Goal: Information Seeking & Learning: Learn about a topic

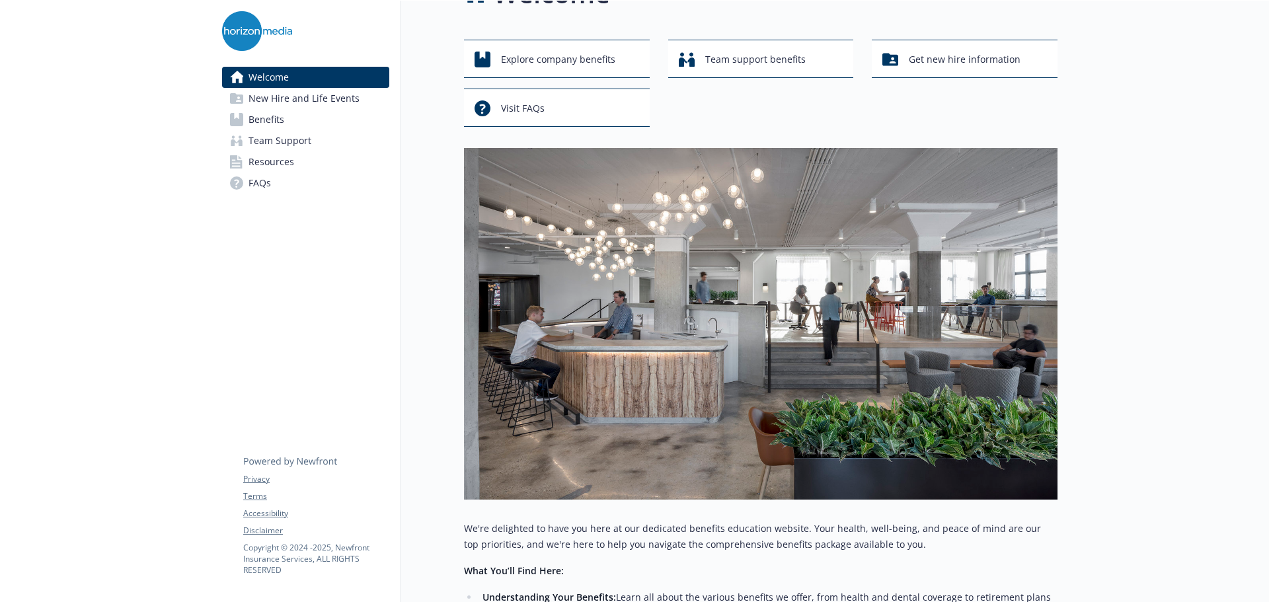
scroll to position [66, 0]
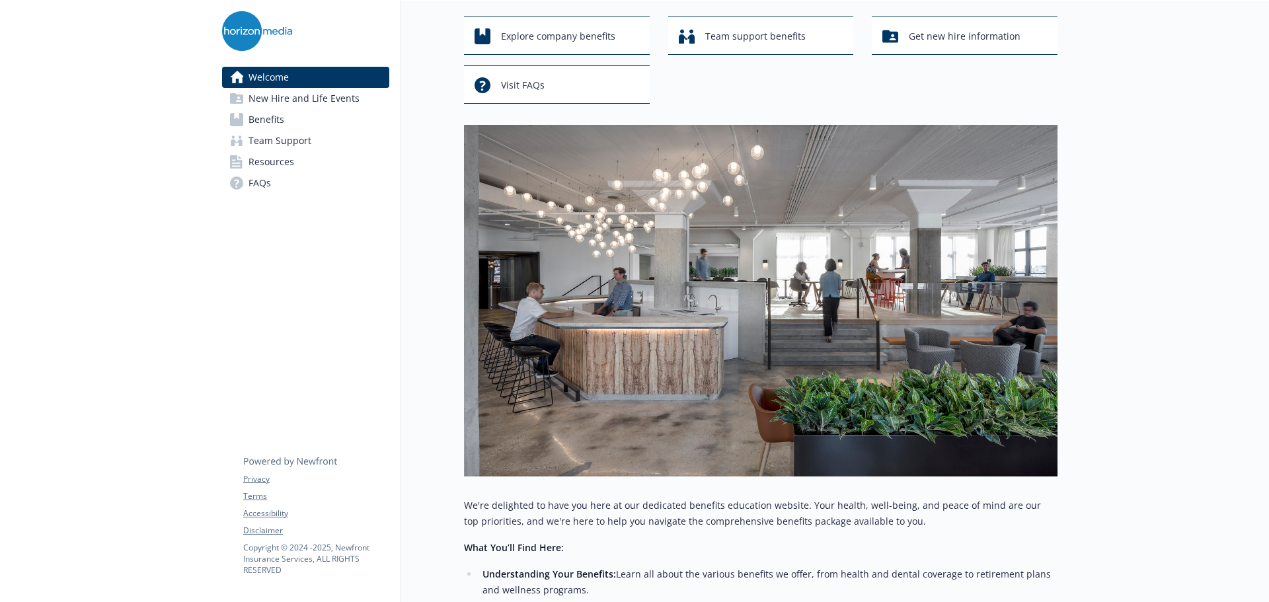
click at [273, 118] on span "Benefits" at bounding box center [266, 119] width 36 height 21
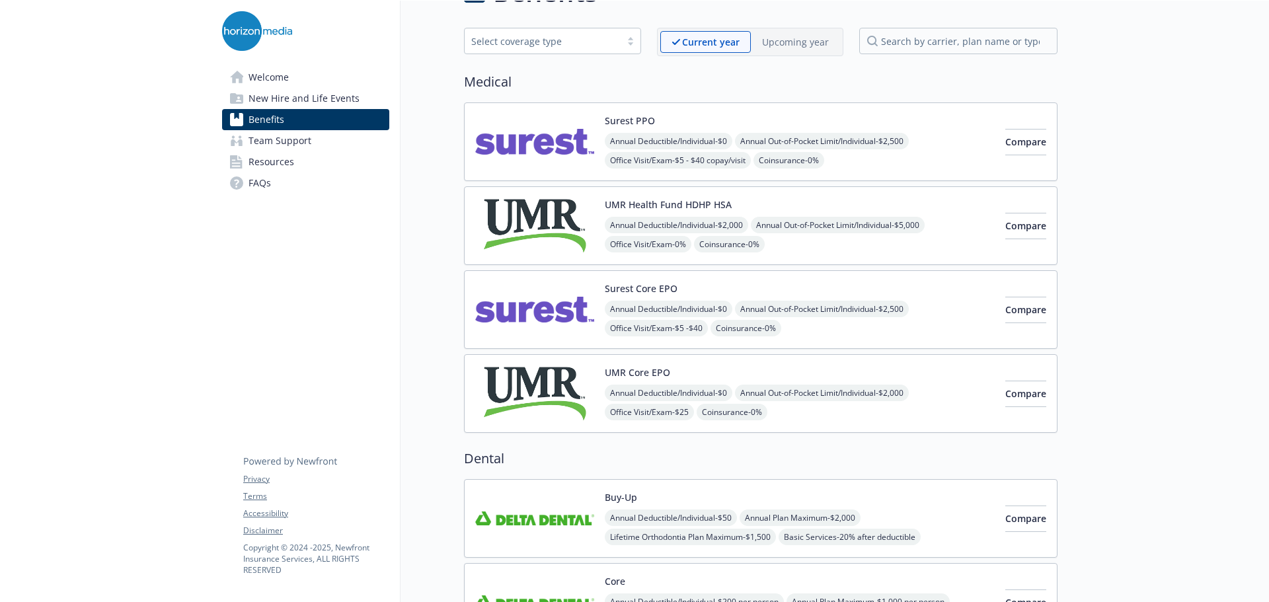
scroll to position [66, 0]
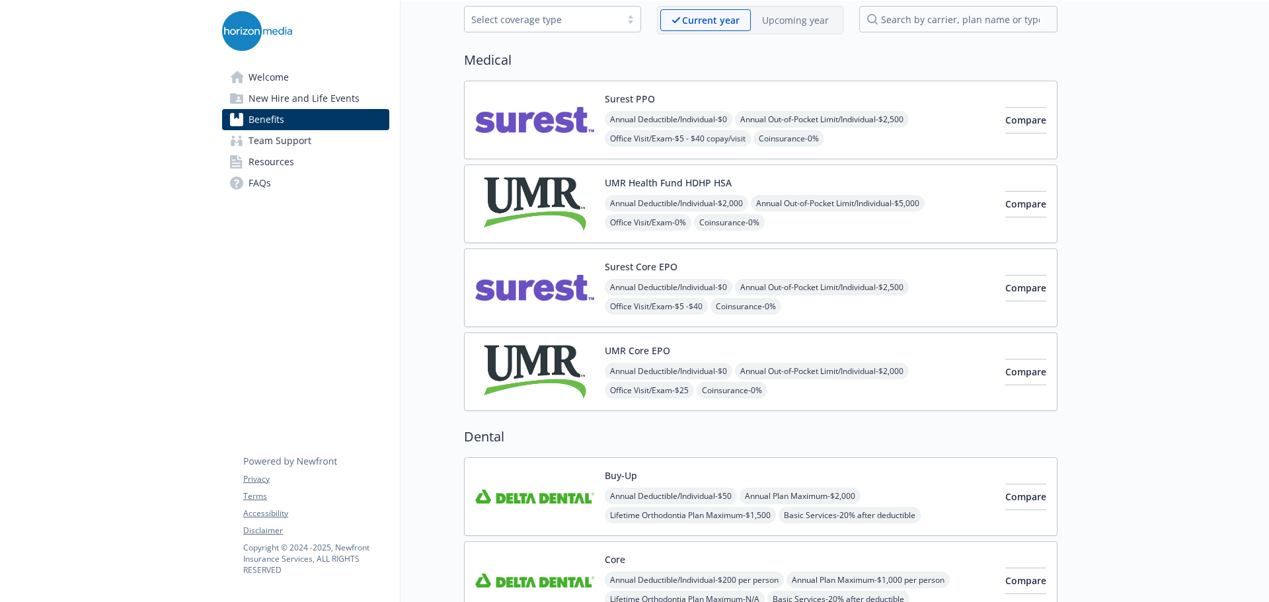
click at [540, 120] on img at bounding box center [534, 120] width 119 height 56
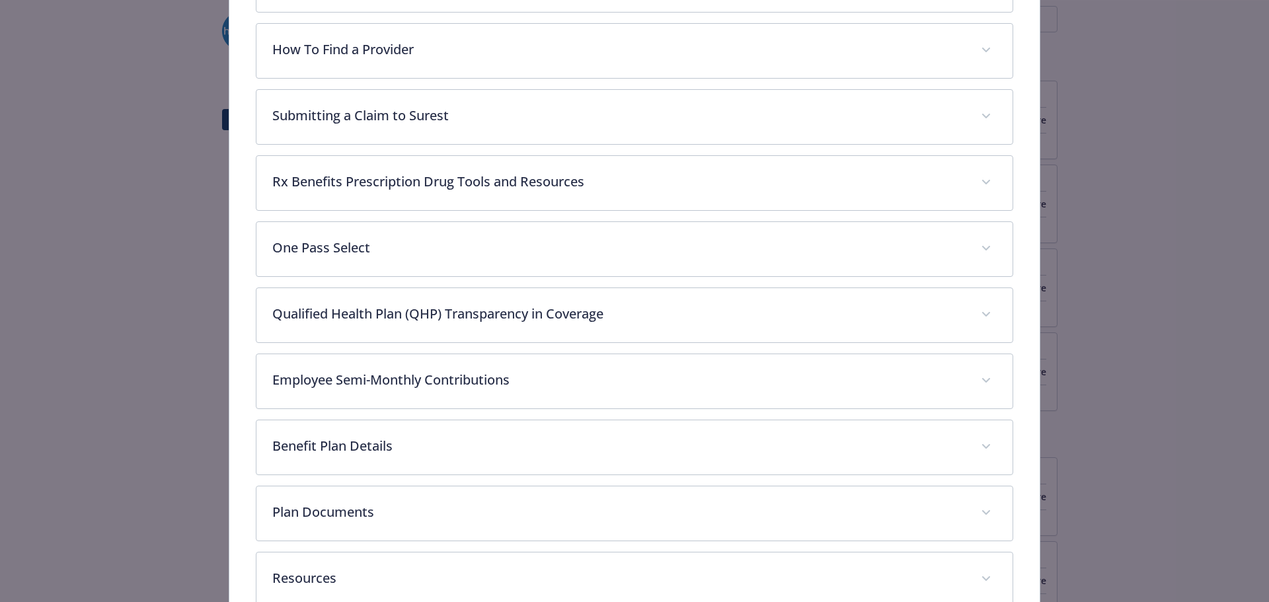
scroll to position [595, 0]
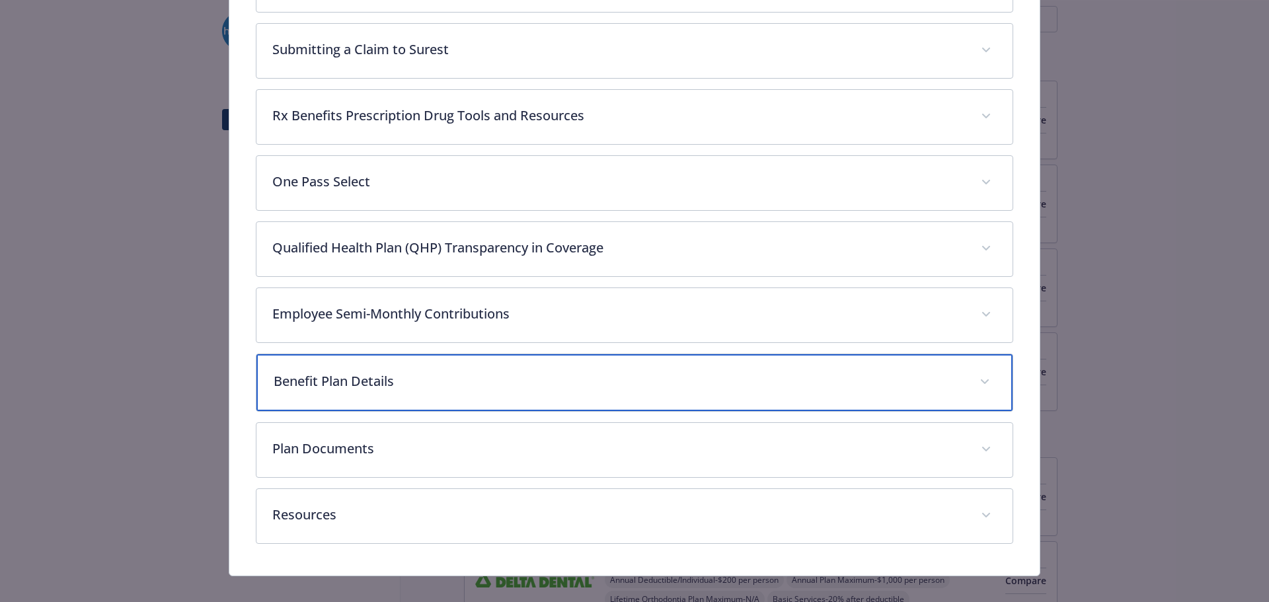
click at [383, 379] on p "Benefit Plan Details" at bounding box center [619, 381] width 690 height 20
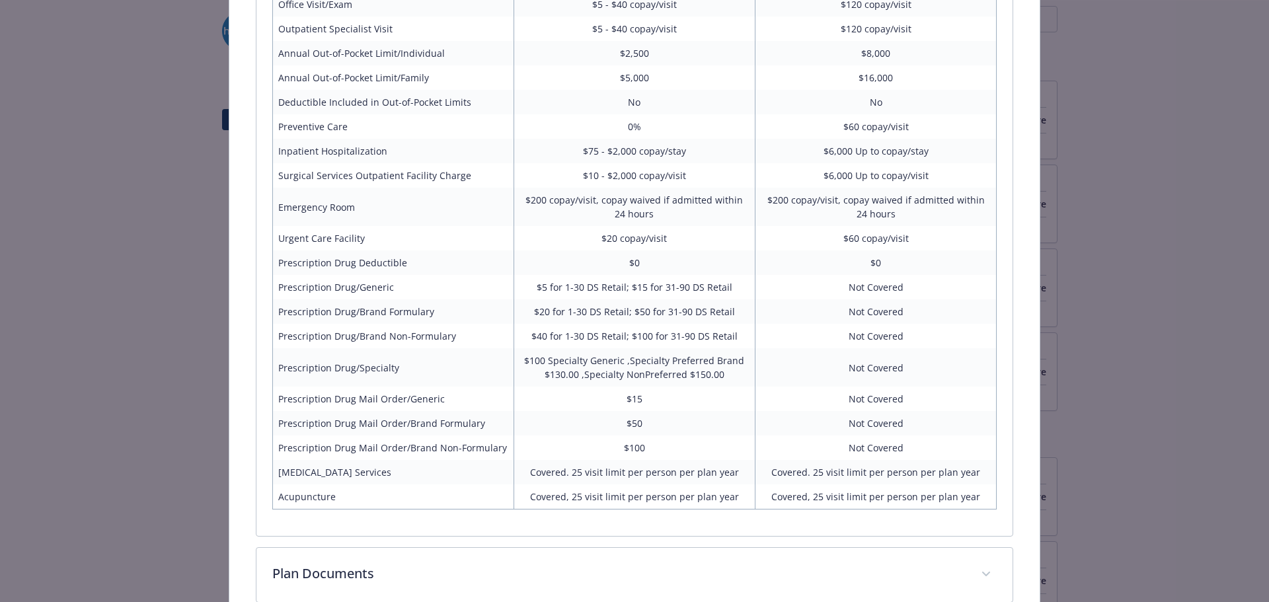
scroll to position [1057, 0]
